Goal: Task Accomplishment & Management: Manage account settings

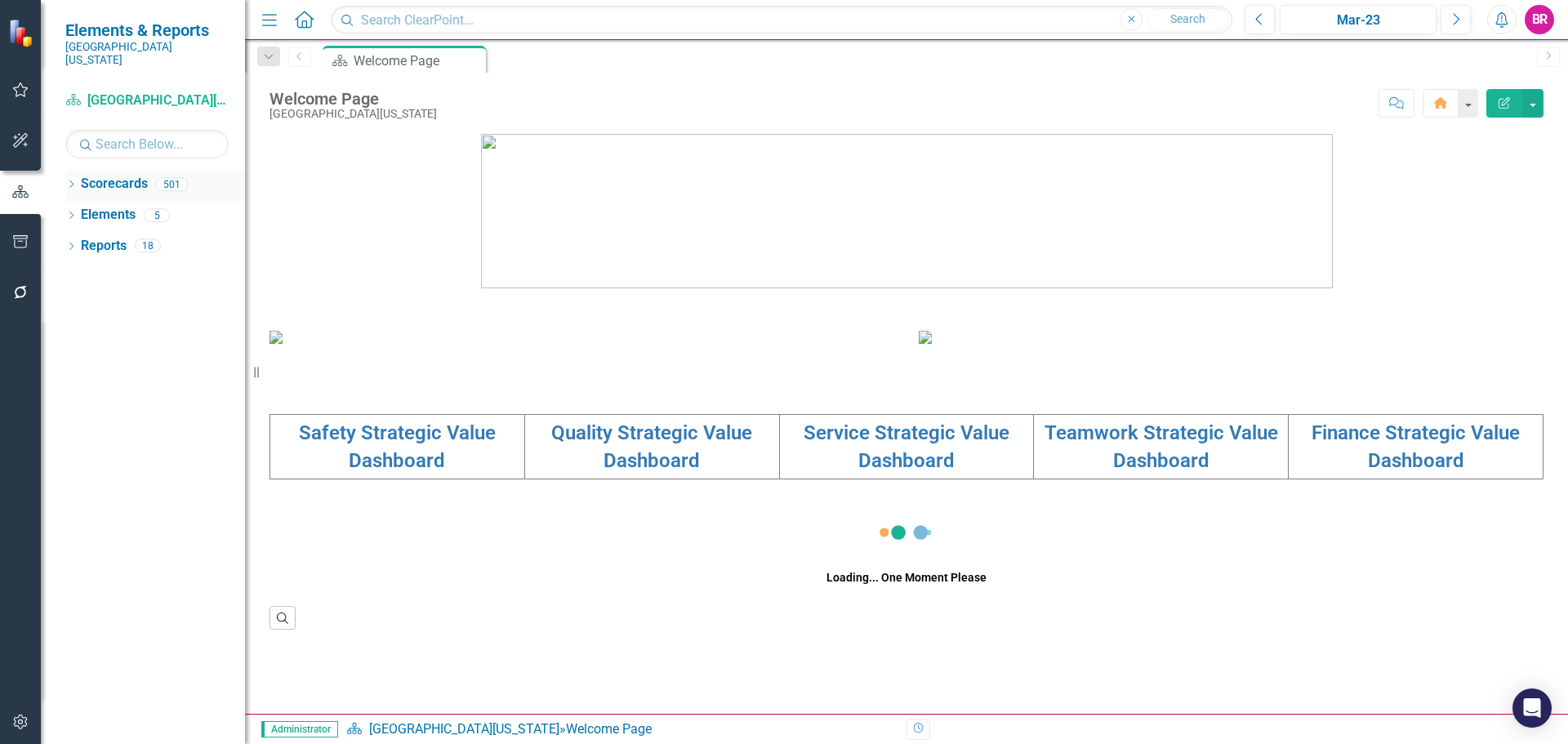
click at [72, 180] on icon at bounding box center [71, 184] width 4 height 7
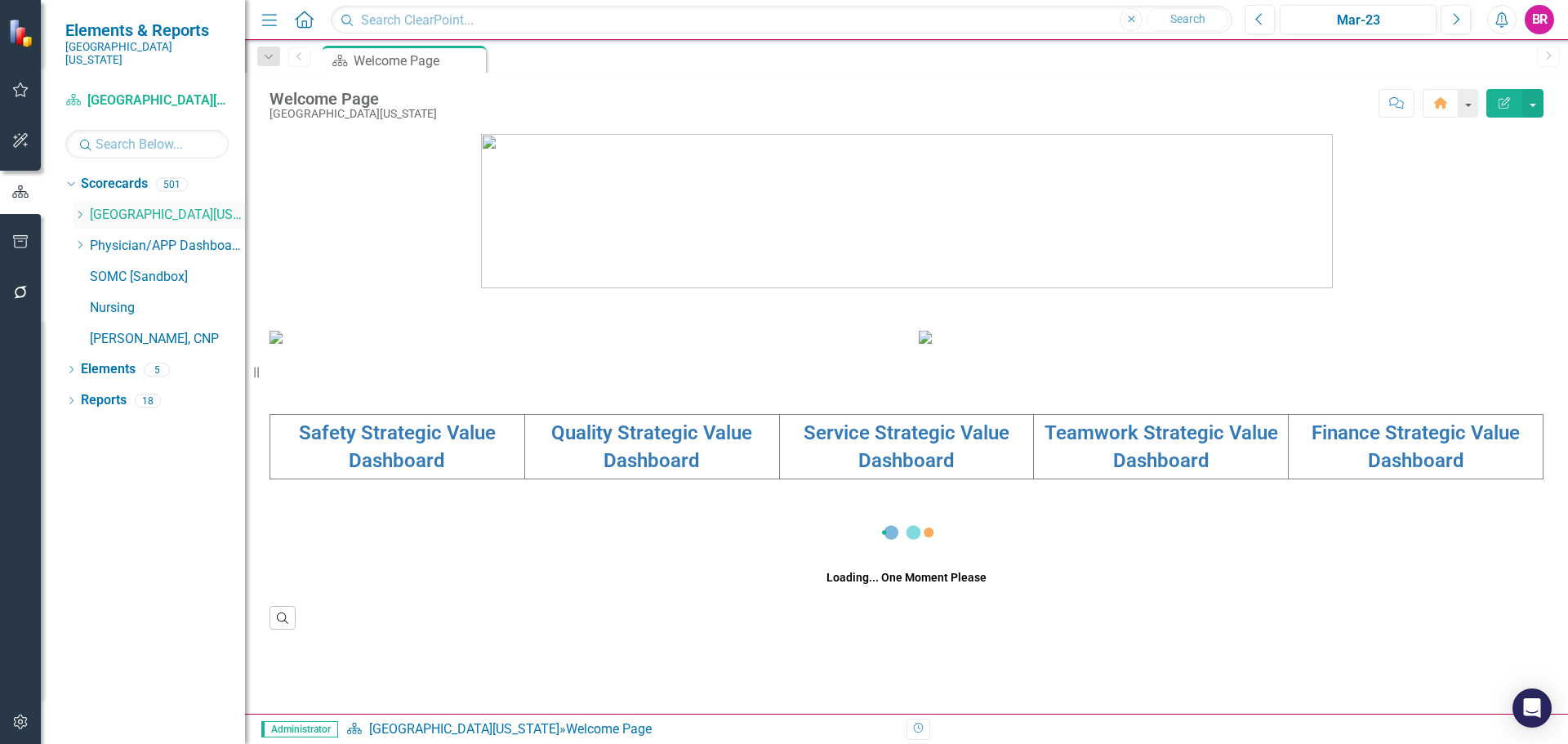
click at [77, 210] on icon "Dropdown" at bounding box center [79, 214] width 12 height 10
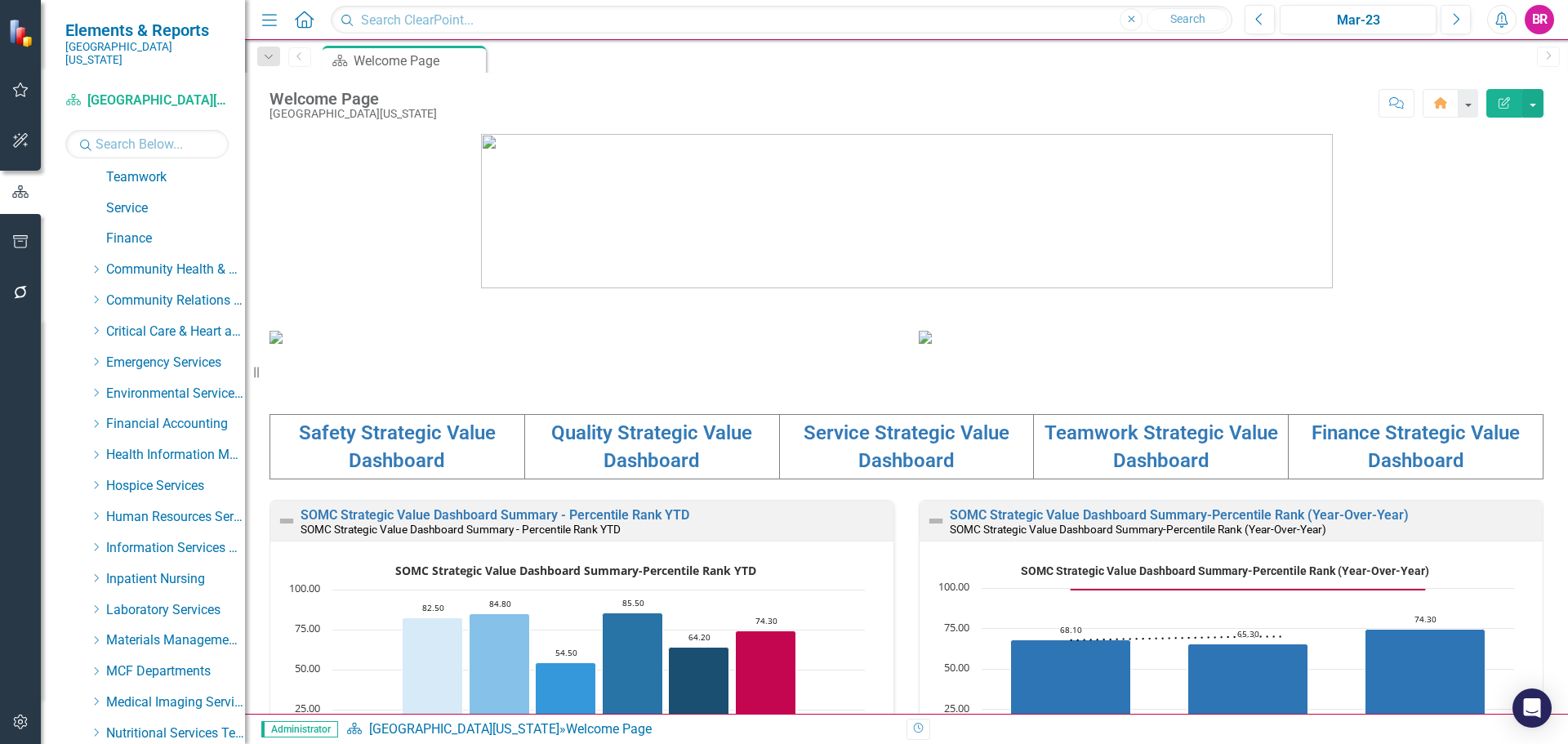
scroll to position [245, 0]
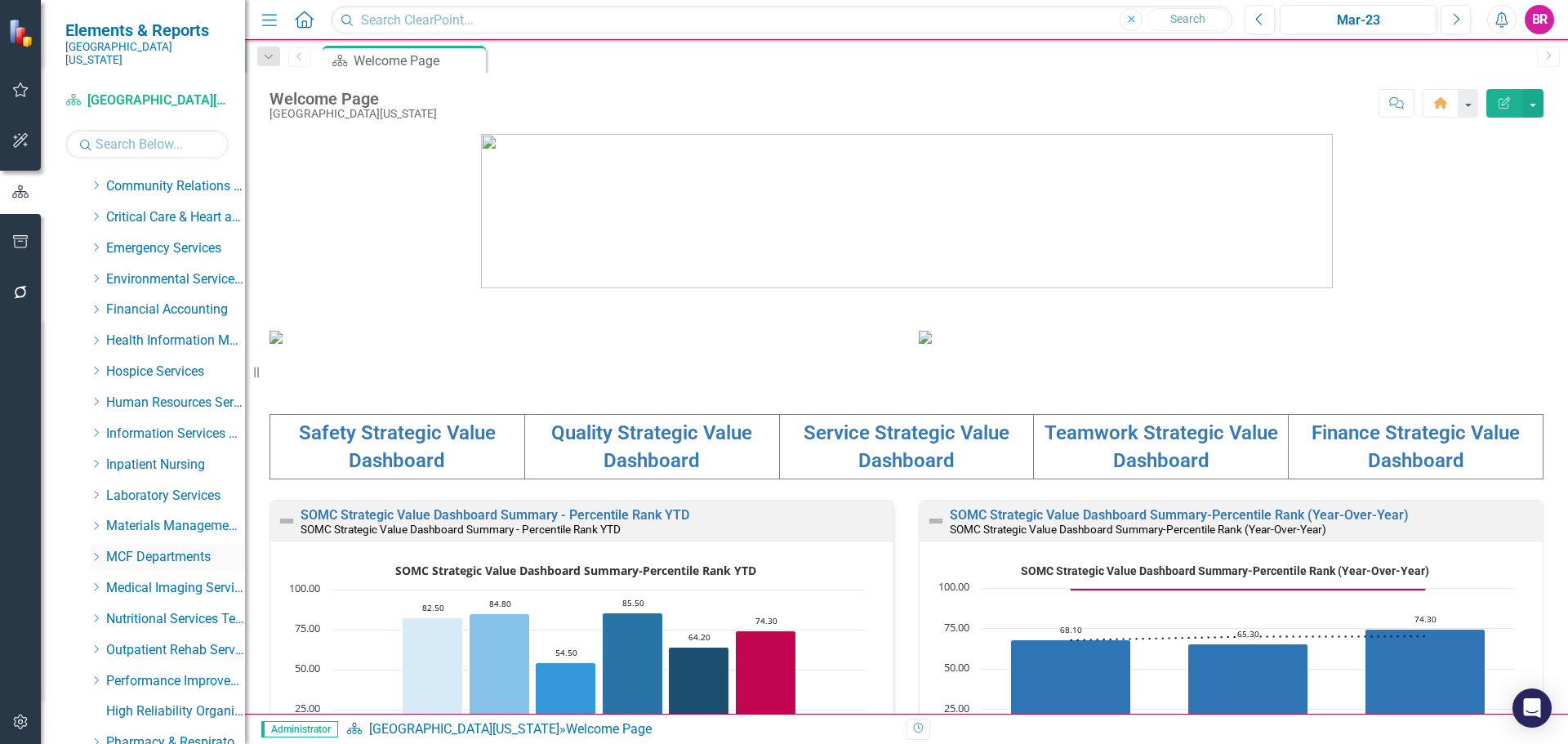
click at [91, 552] on icon "Dropdown" at bounding box center [96, 556] width 12 height 10
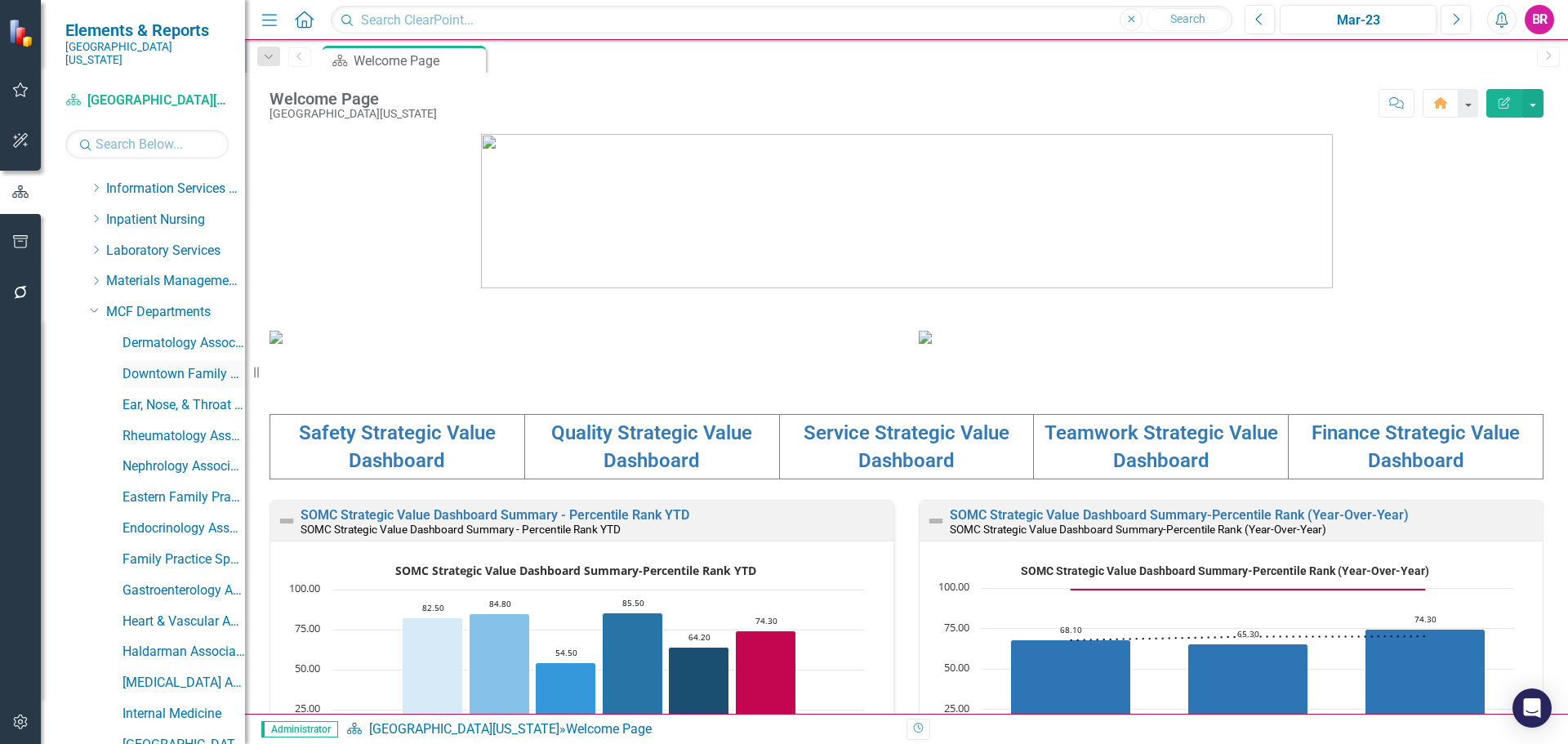
click at [176, 365] on link "Downtown Family Practice" at bounding box center [184, 374] width 123 height 19
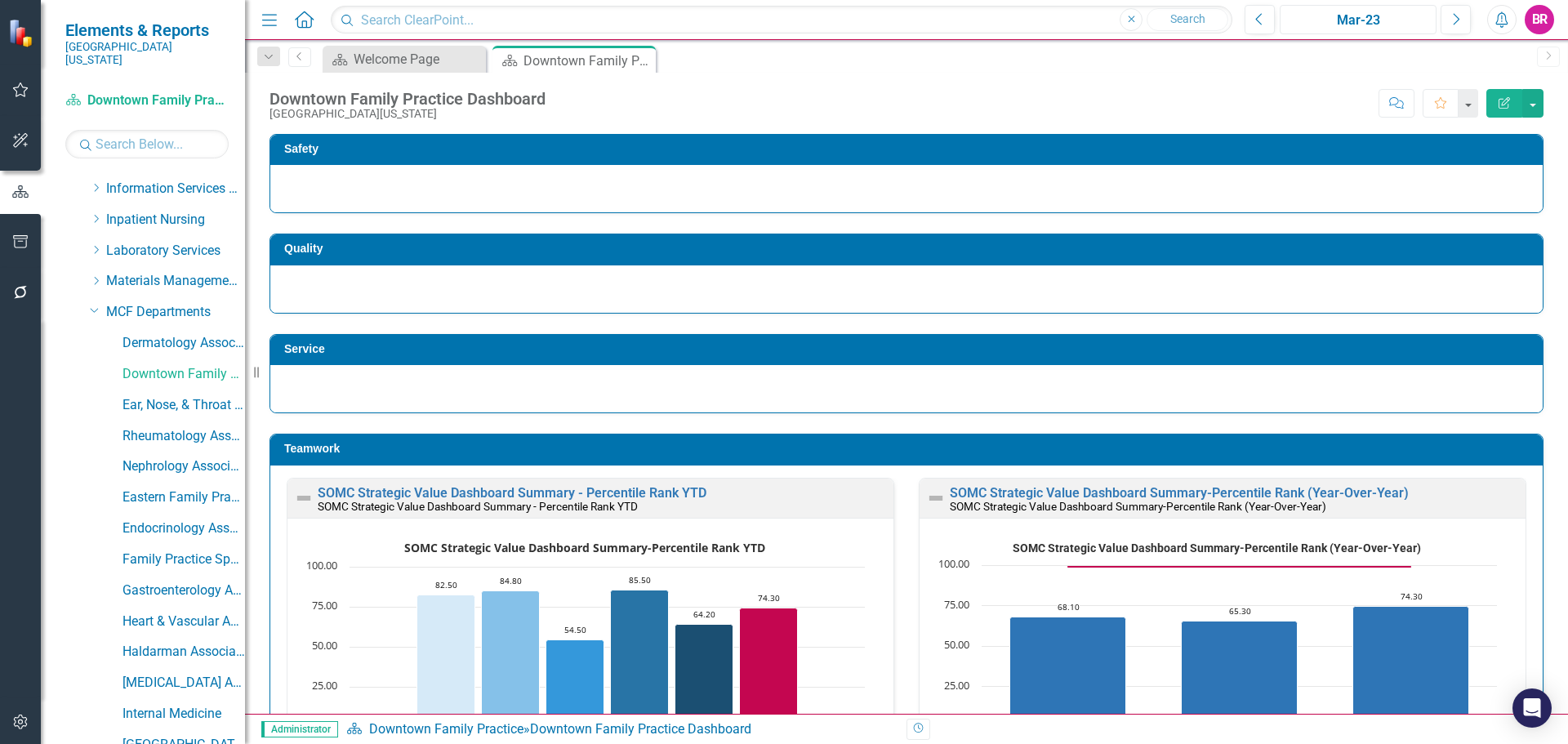
click at [1343, 17] on div "Mar-23" at bounding box center [1357, 20] width 145 height 20
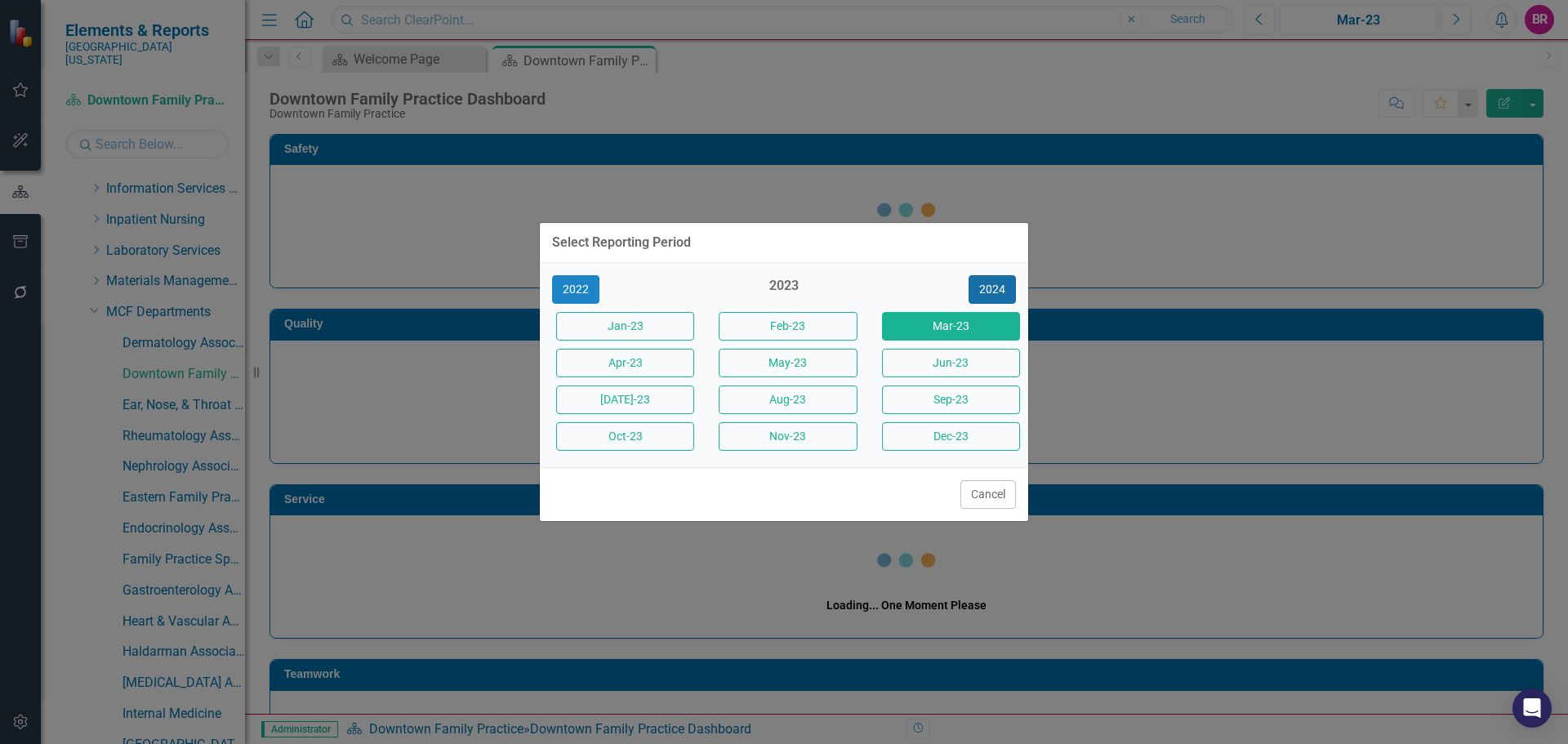
click at [1006, 302] on button "2024" at bounding box center [992, 289] width 47 height 29
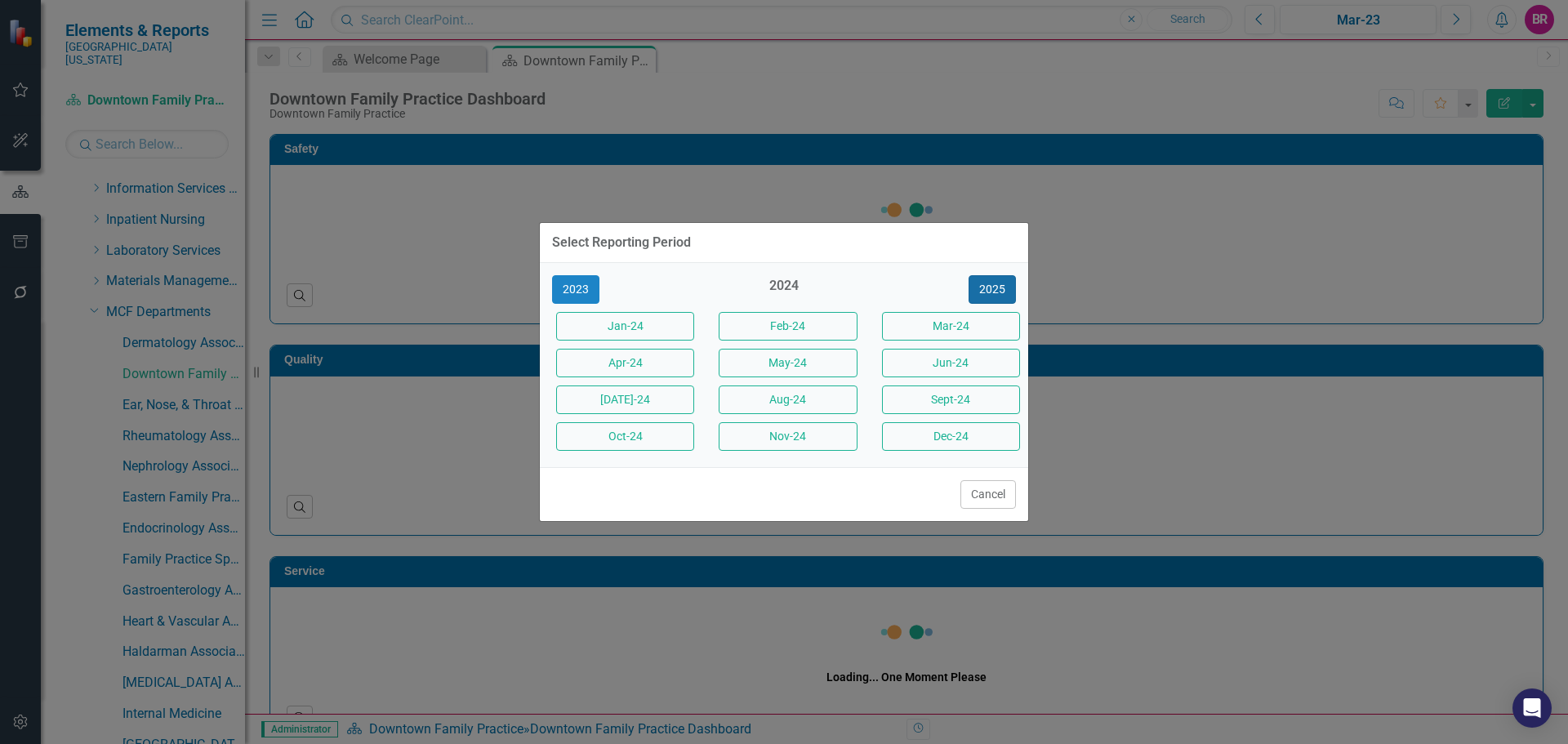
click at [1000, 293] on button "2025" at bounding box center [992, 289] width 47 height 29
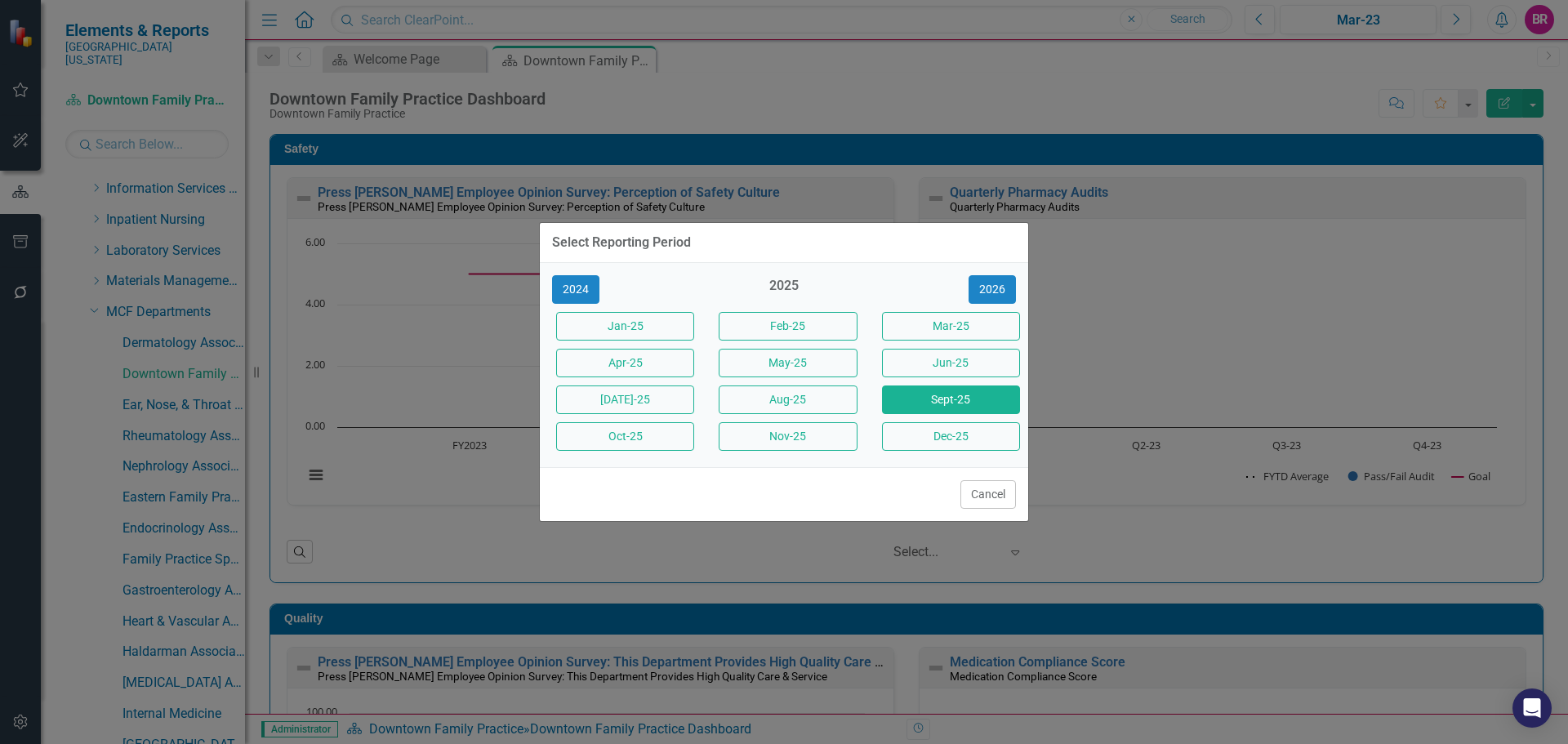
click at [955, 401] on button "Sept-25" at bounding box center [950, 399] width 138 height 29
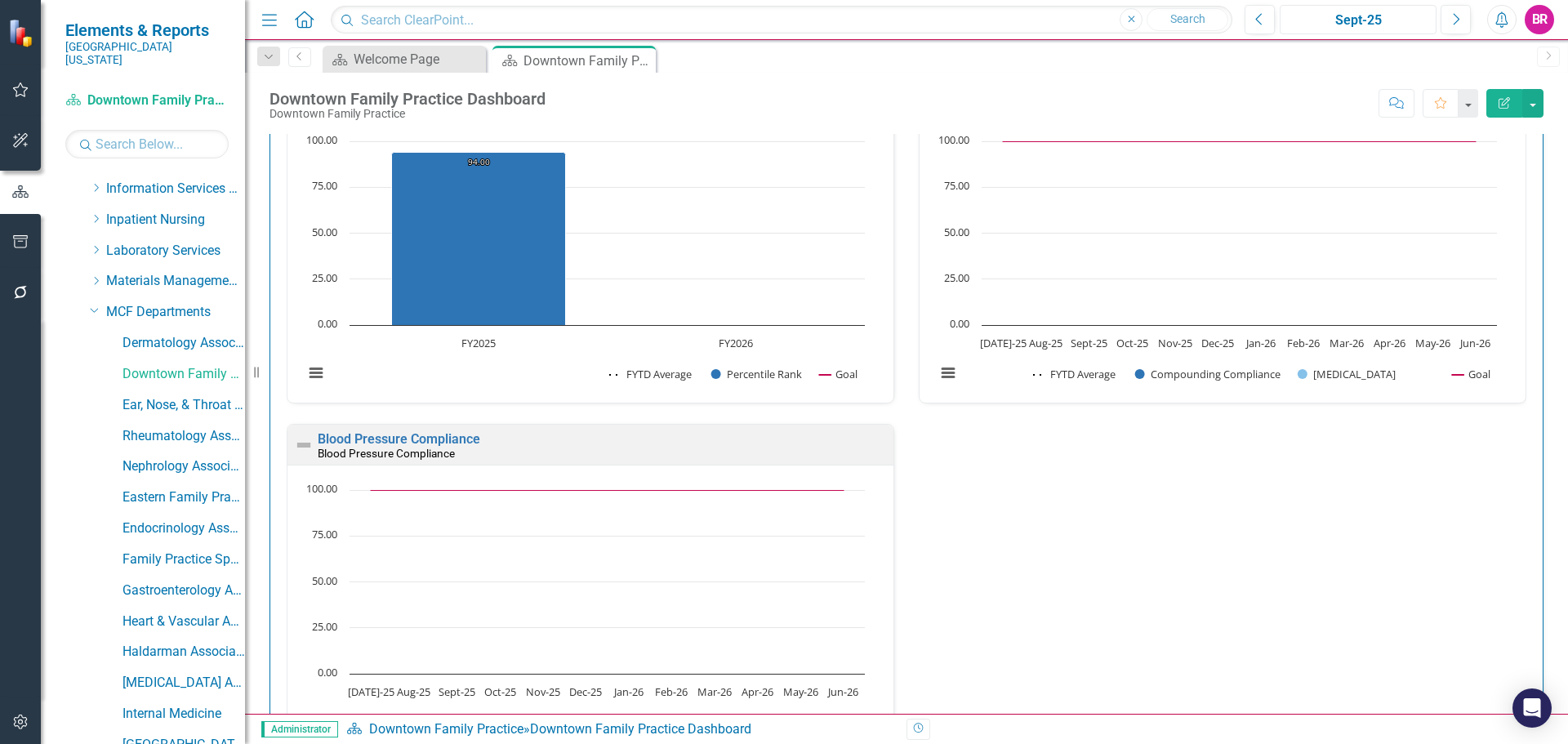
scroll to position [1, 0]
click at [470, 438] on link "Blood Pressure Compliance" at bounding box center [399, 439] width 163 height 16
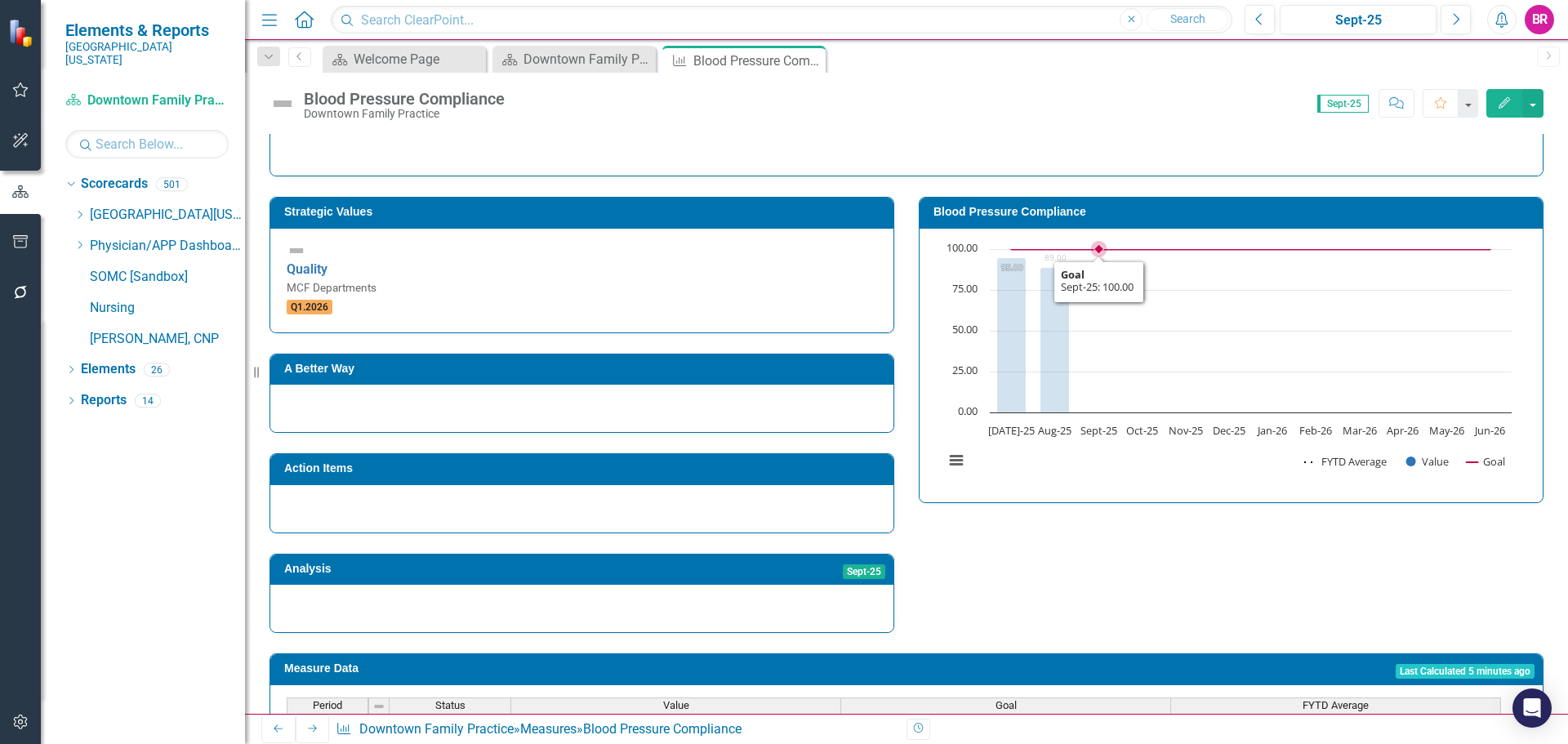
scroll to position [245, 0]
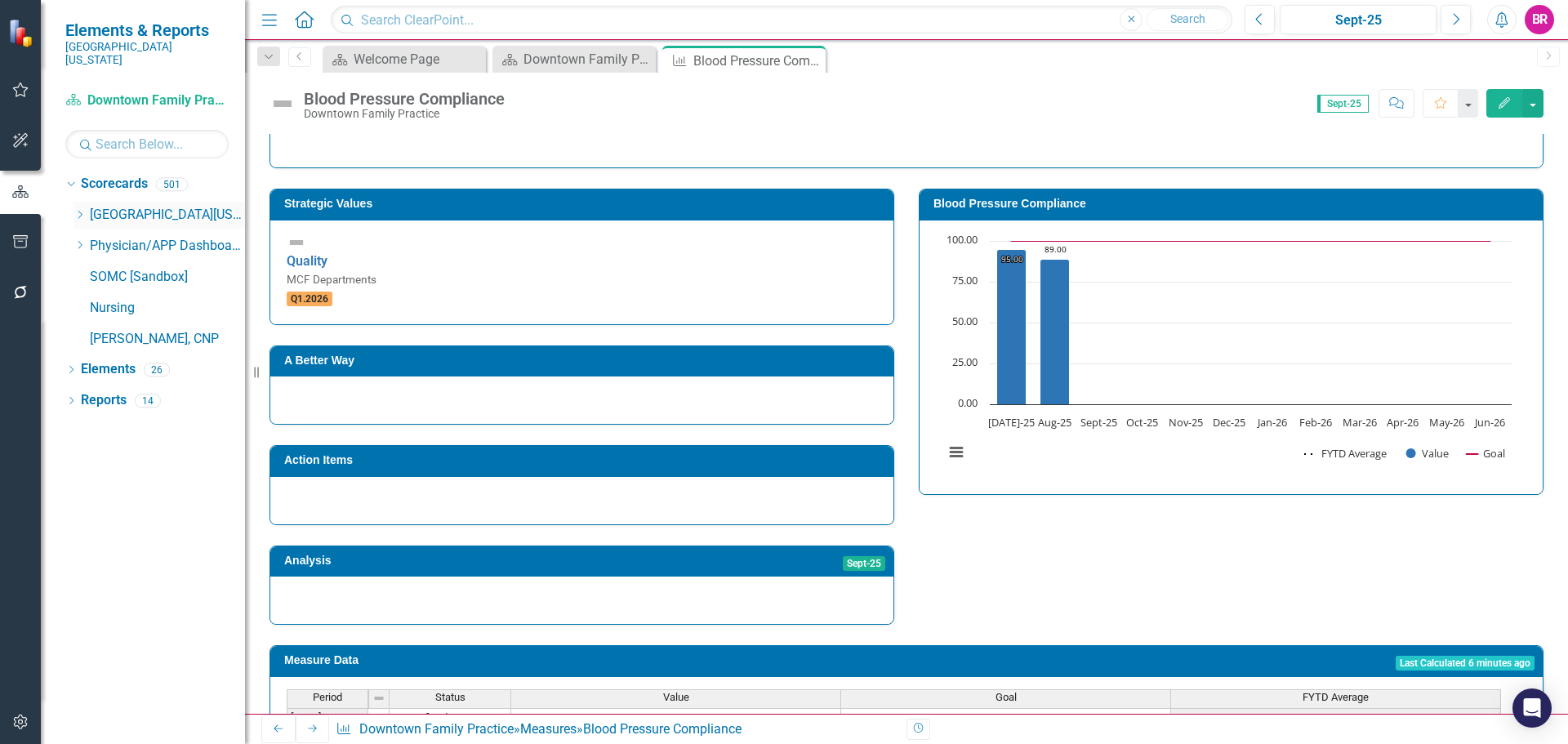
click at [79, 211] on icon at bounding box center [80, 214] width 4 height 8
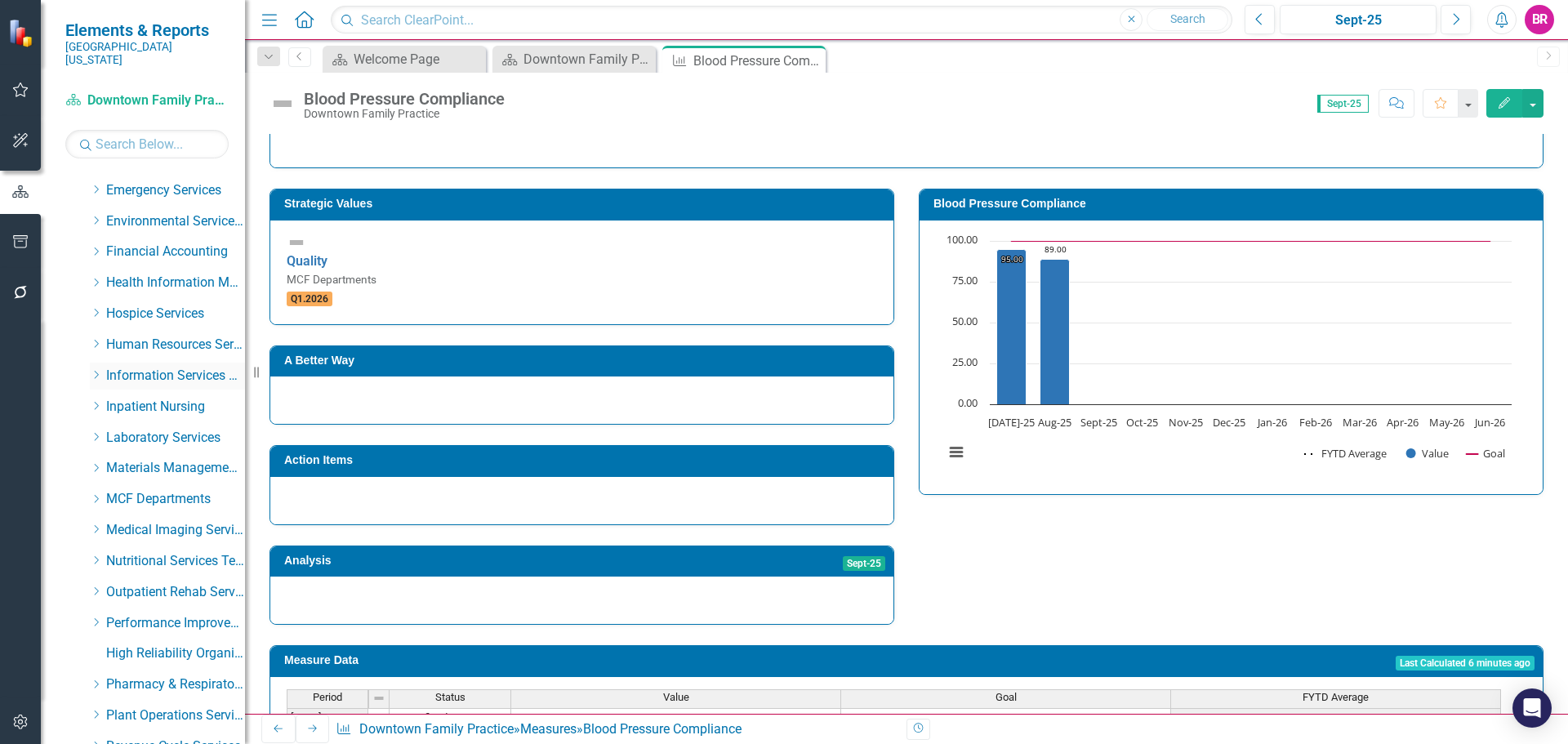
scroll to position [326, 0]
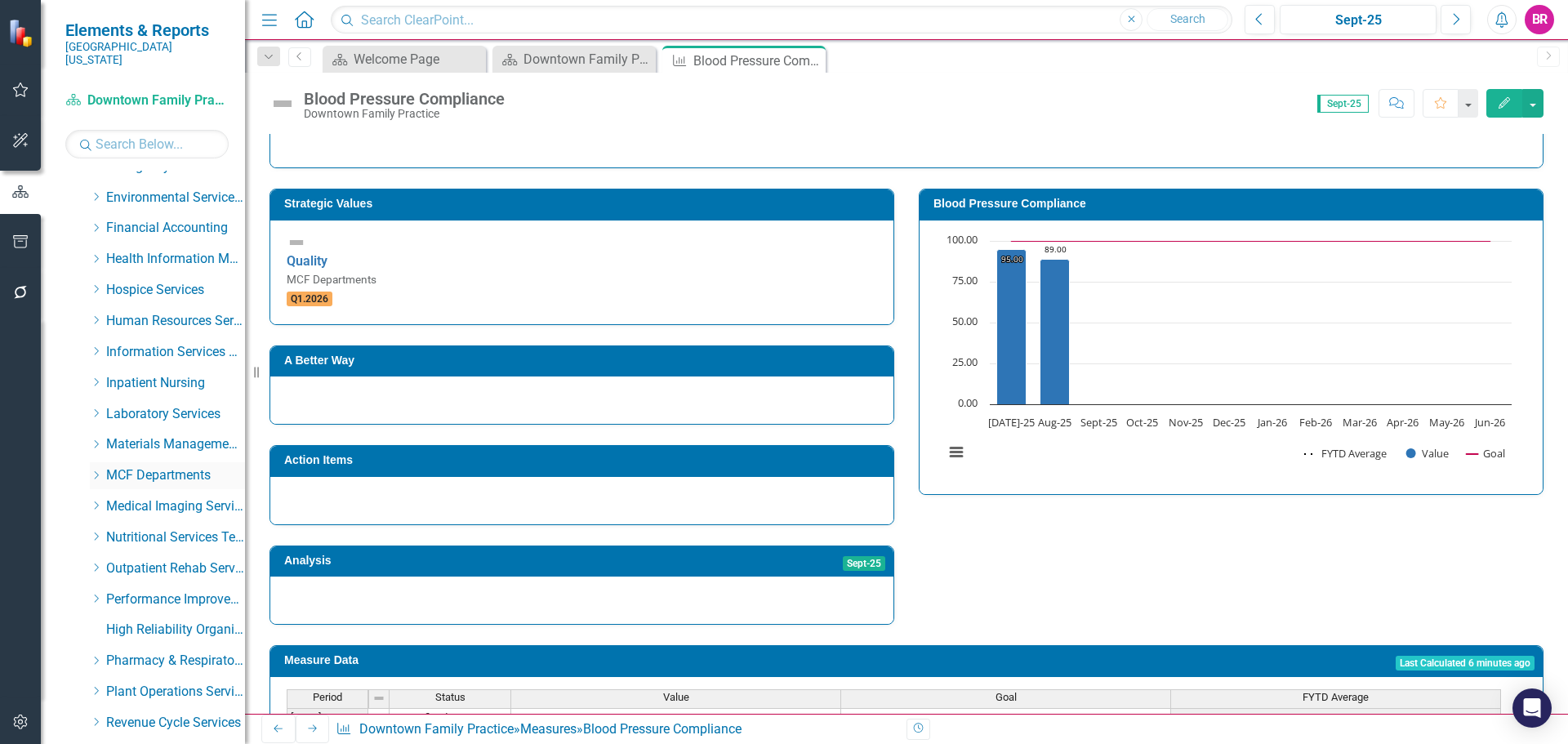
click at [100, 470] on icon "Dropdown" at bounding box center [96, 474] width 12 height 10
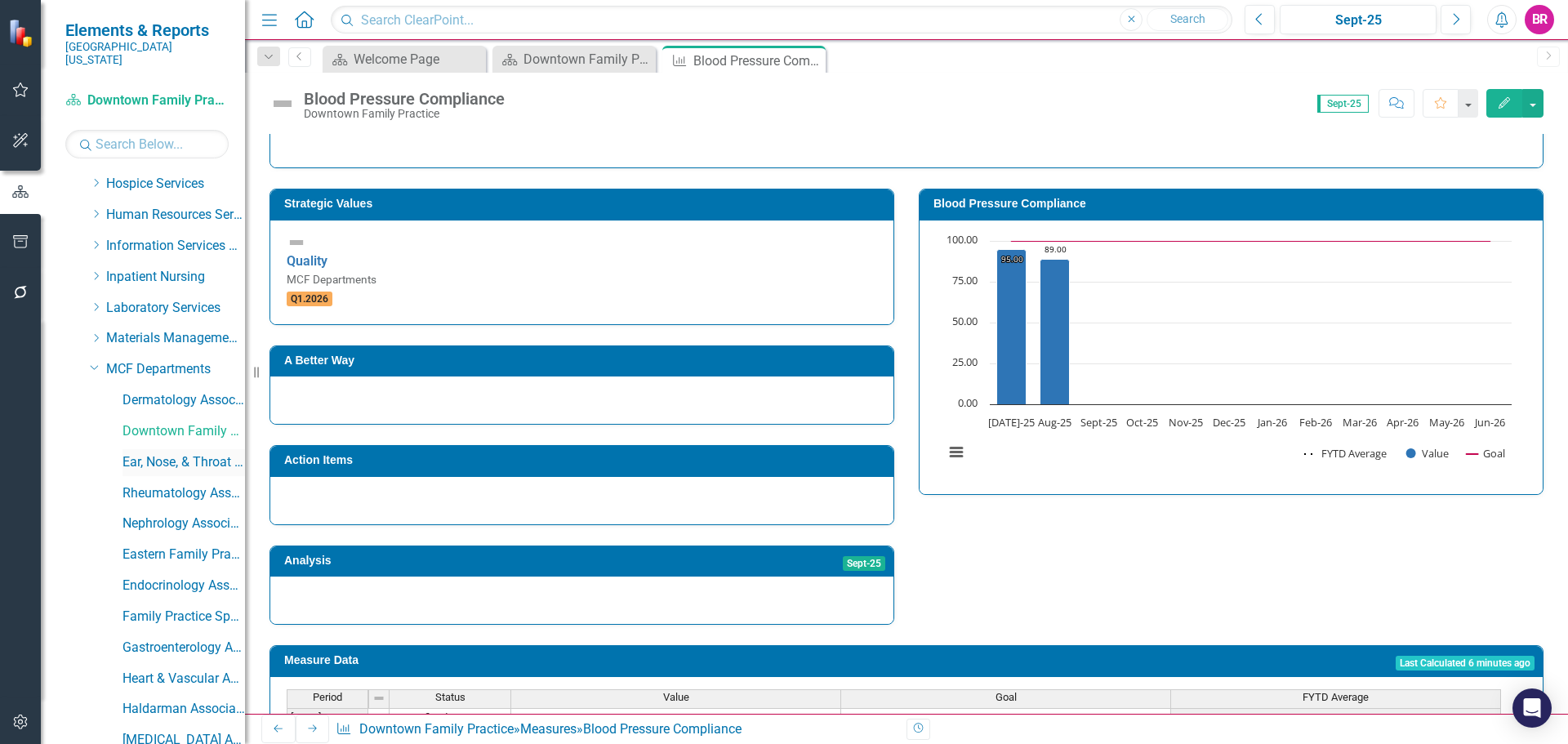
scroll to position [490, 0]
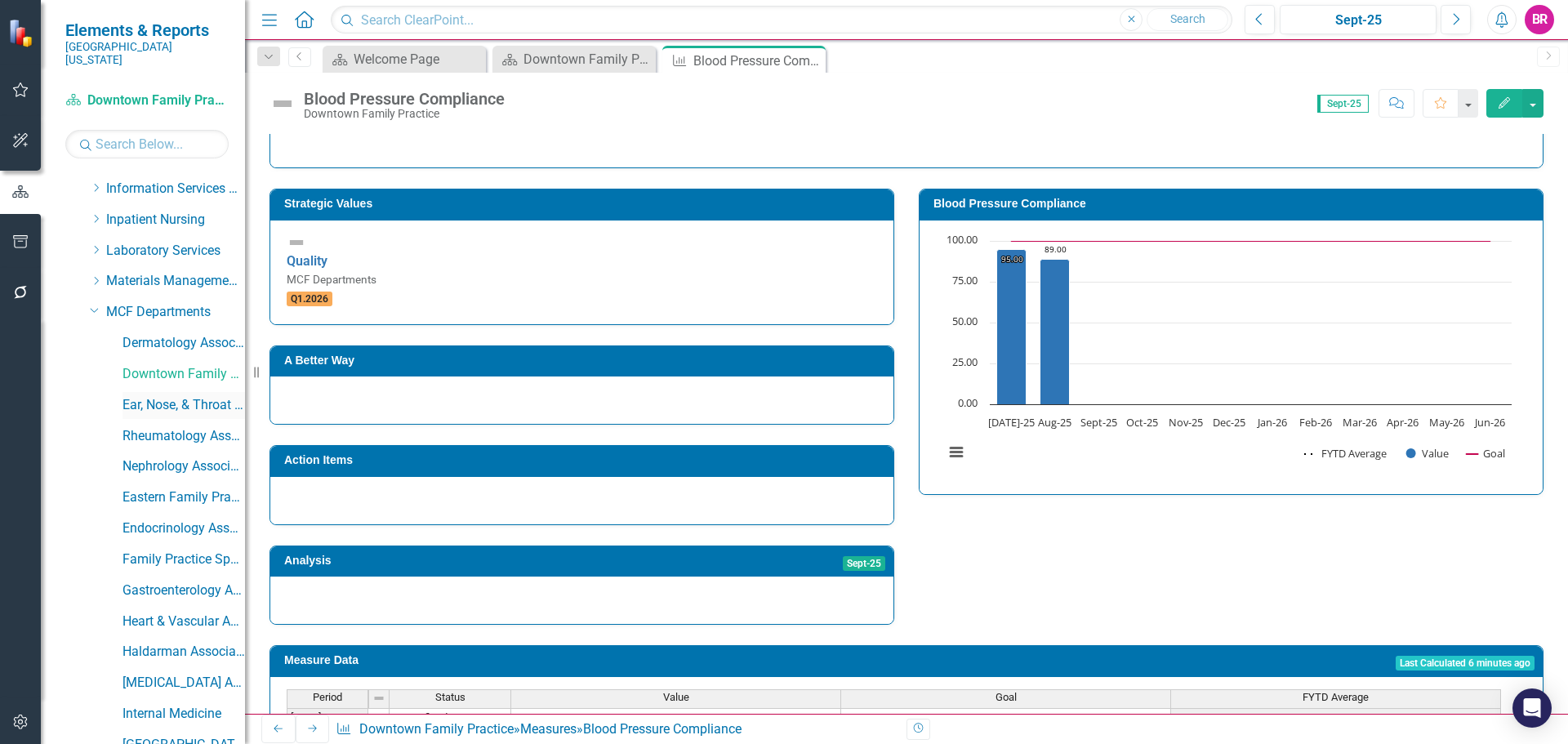
click at [151, 396] on link "Ear, Nose, & Throat Associates" at bounding box center [184, 406] width 123 height 19
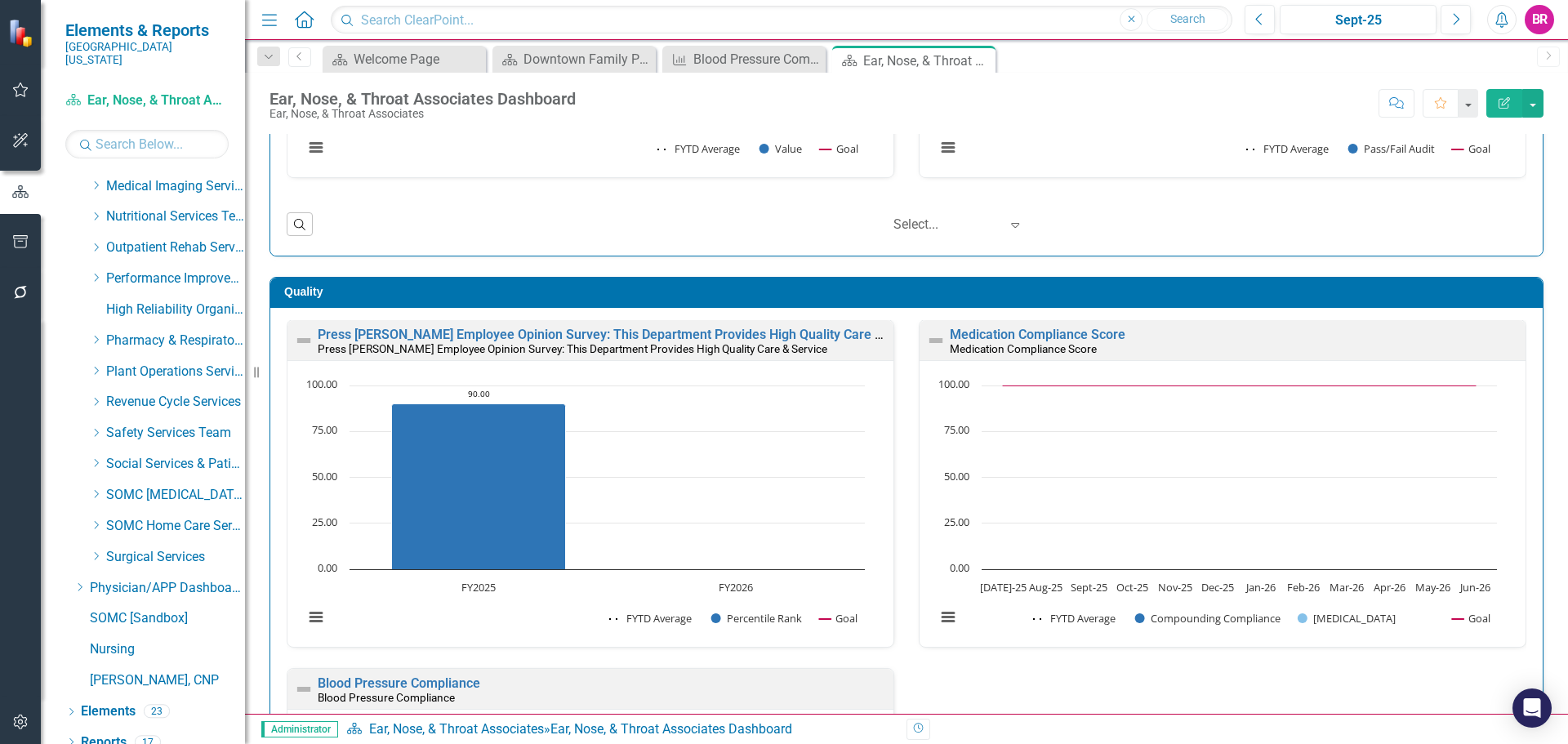
scroll to position [2133, 0]
click at [114, 731] on link "Reports" at bounding box center [104, 741] width 46 height 19
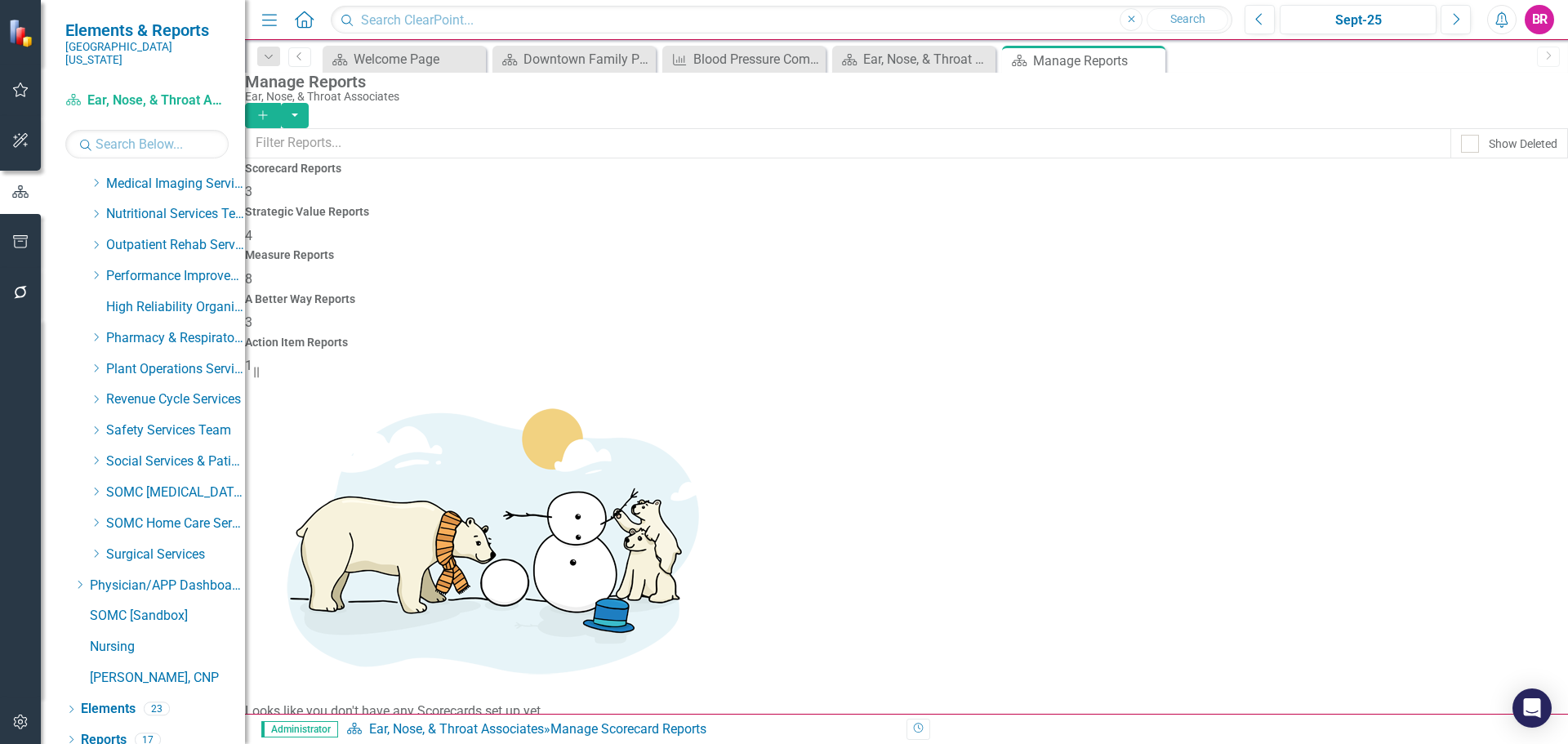
click at [924, 249] on div "Measure Reports 8" at bounding box center [907, 268] width 1323 height 39
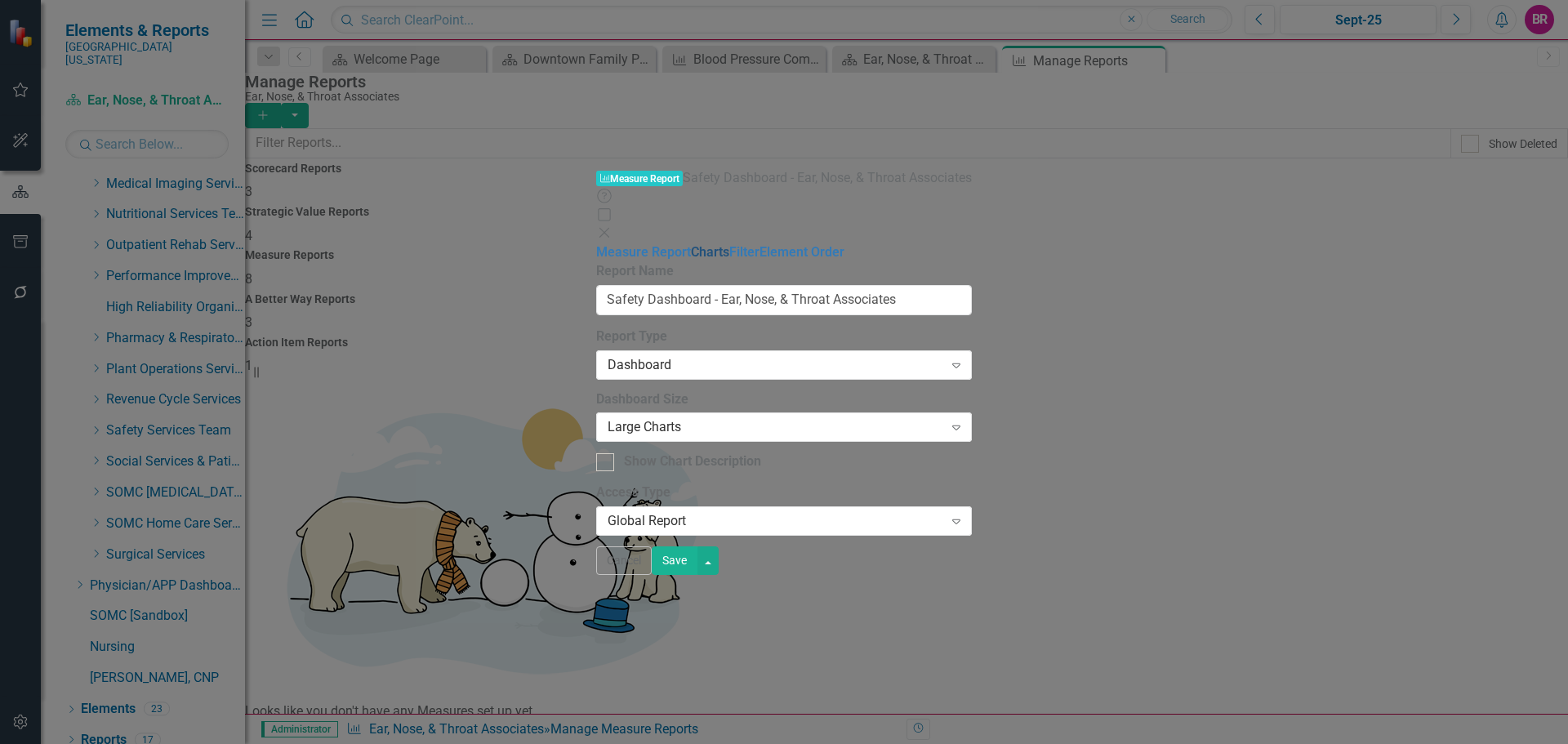
click at [691, 245] on link "Charts" at bounding box center [710, 252] width 38 height 16
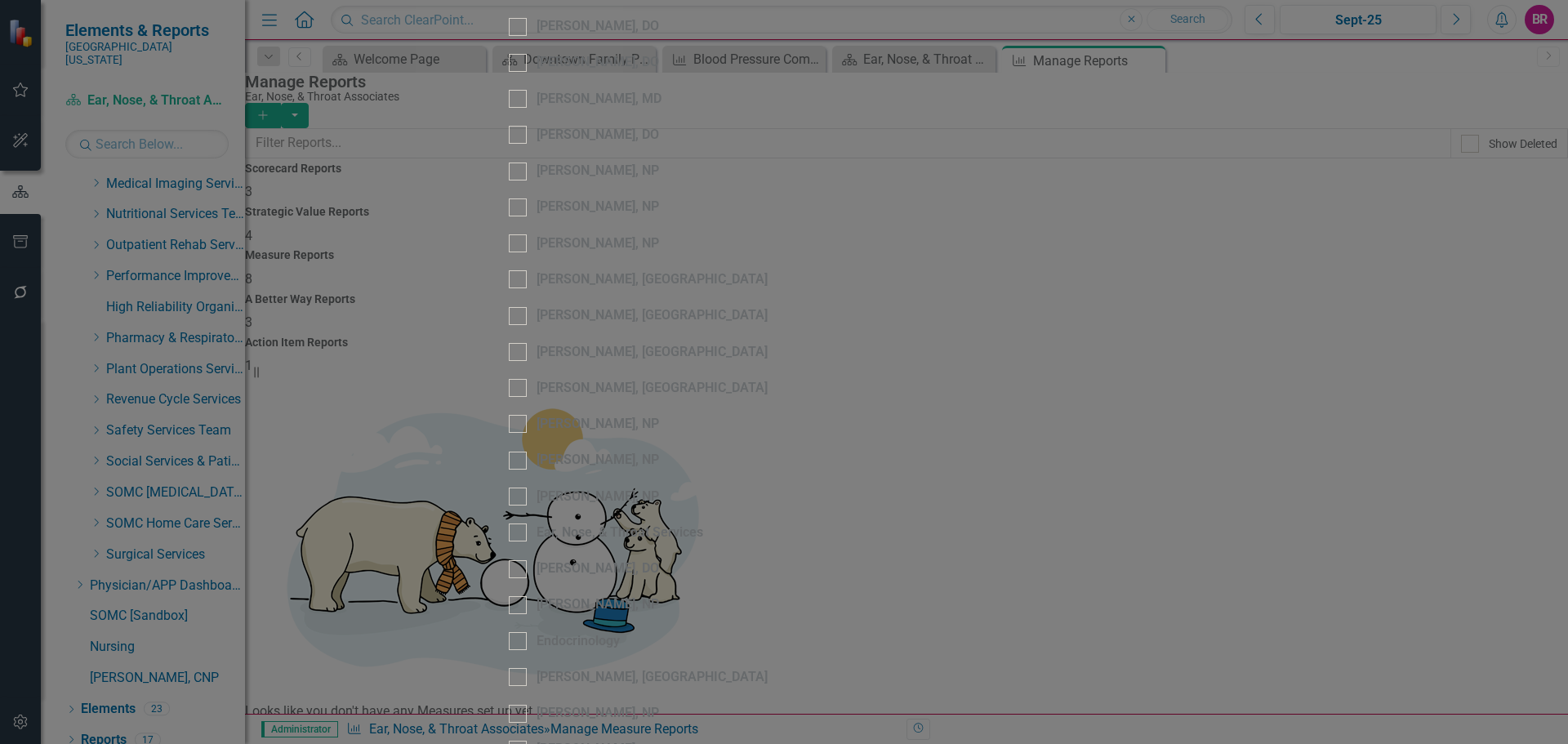
scroll to position [1552, 0]
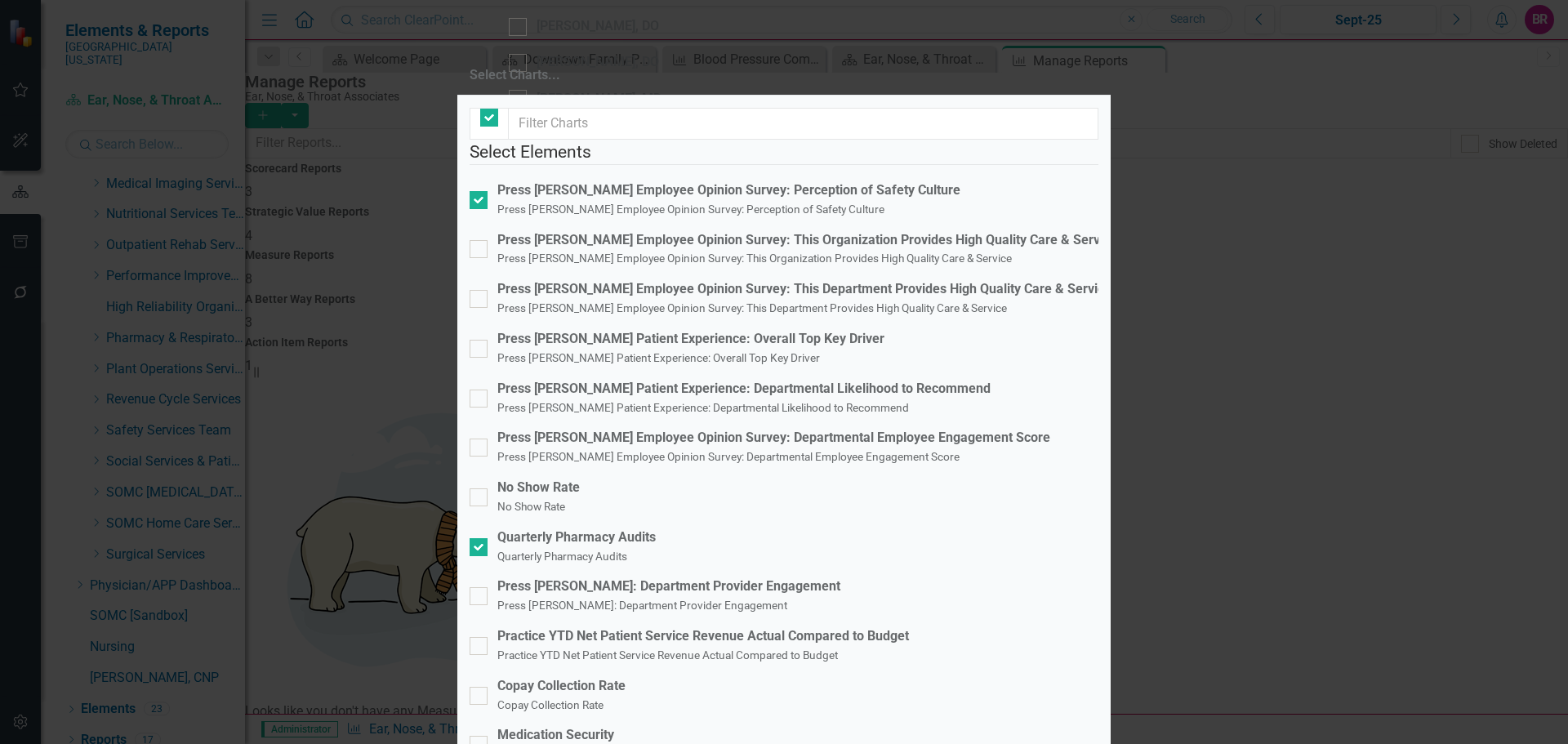
checkbox input "false"
click at [584, 550] on small "Quarterly Pharmacy Audits" at bounding box center [561, 556] width 130 height 13
click at [480, 538] on input "Quarterly Pharmacy Audits Quarterly Pharmacy Audits" at bounding box center [475, 543] width 10 height 10
checkbox input "false"
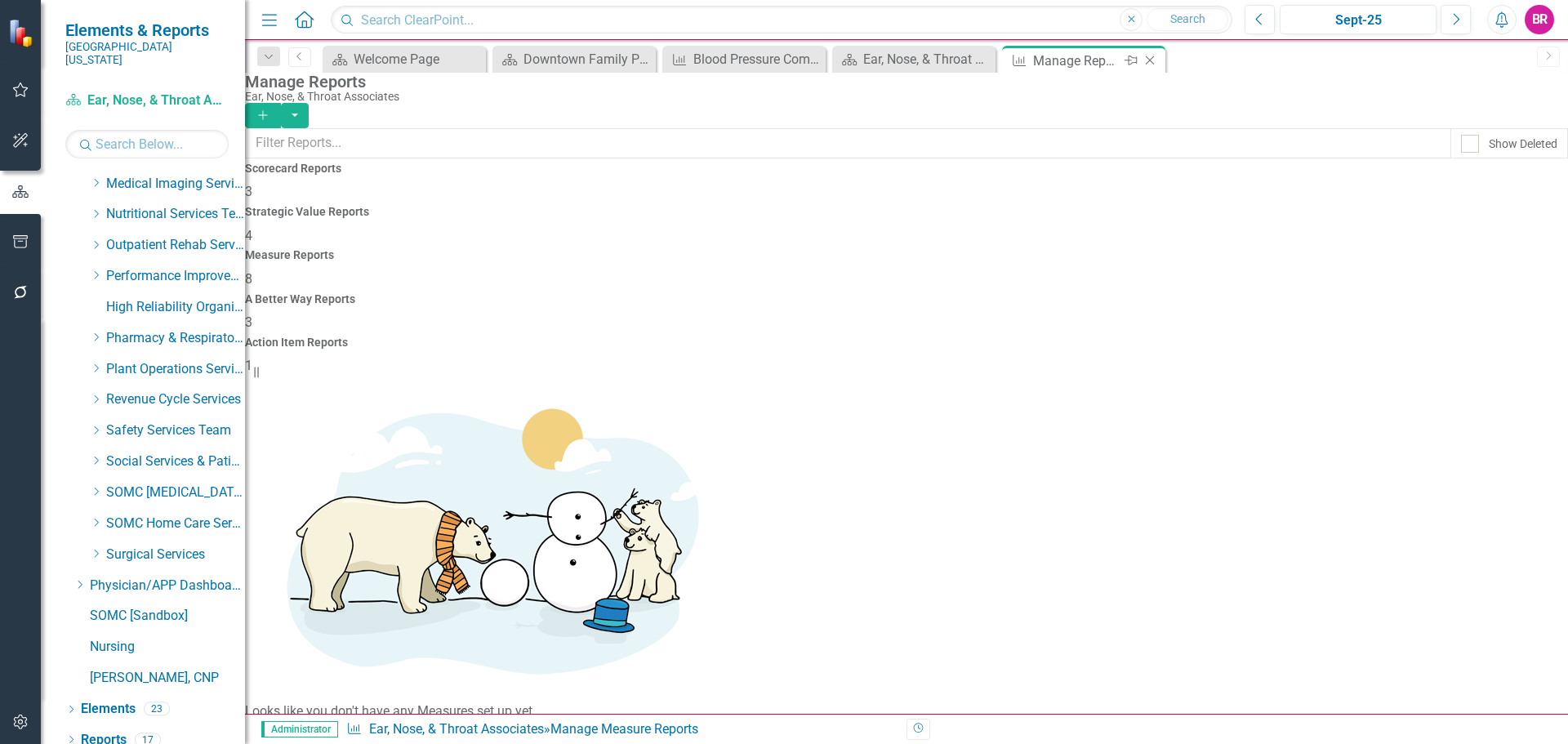
click at [1147, 60] on icon "Close" at bounding box center [1149, 60] width 17 height 13
